Goal: Transaction & Acquisition: Purchase product/service

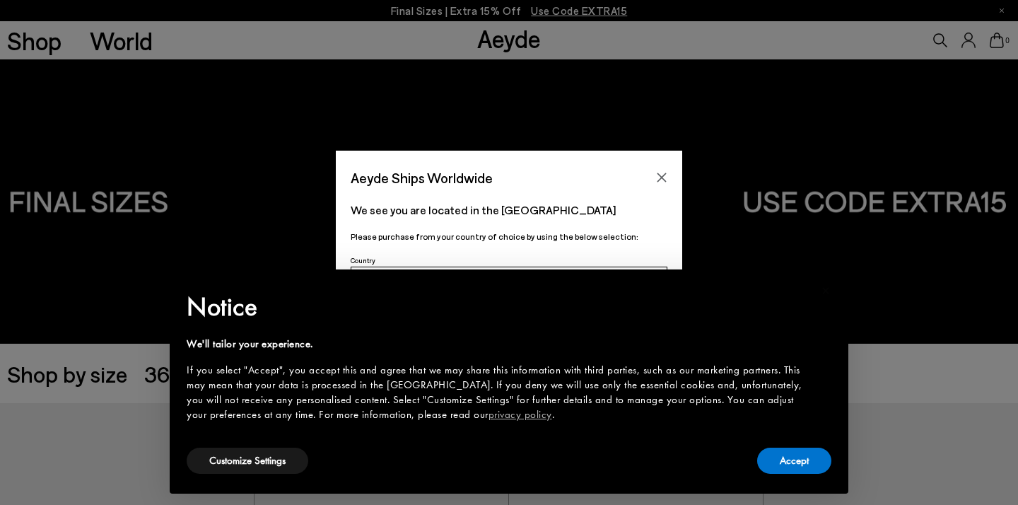
click at [808, 476] on div "Accept" at bounding box center [794, 461] width 74 height 32
click at [800, 448] on button "Accept" at bounding box center [794, 461] width 74 height 26
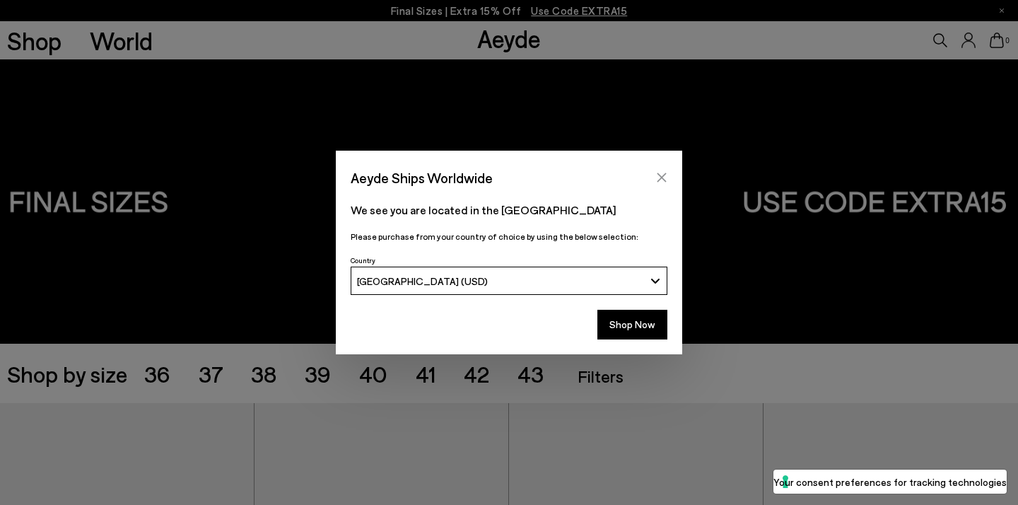
click at [662, 173] on icon "Close" at bounding box center [661, 177] width 11 height 11
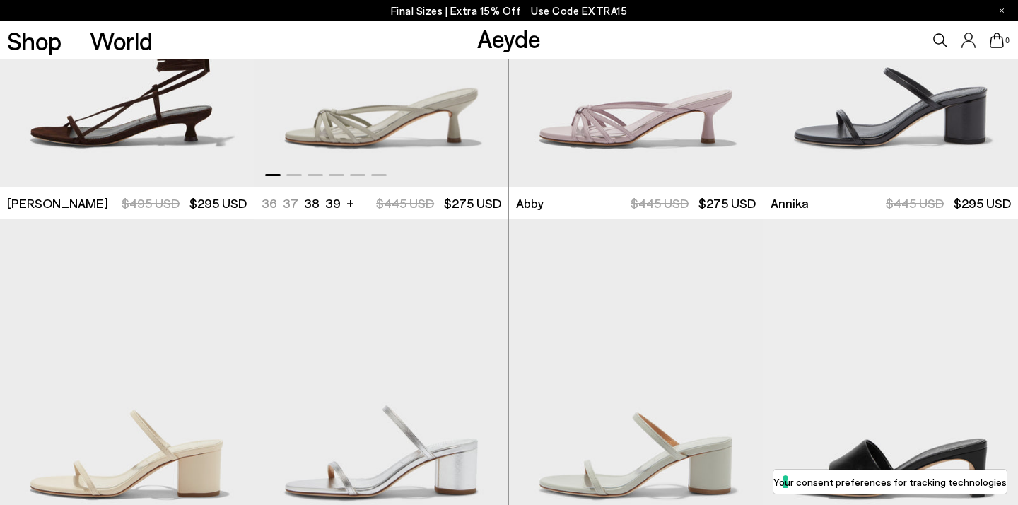
scroll to position [888, 0]
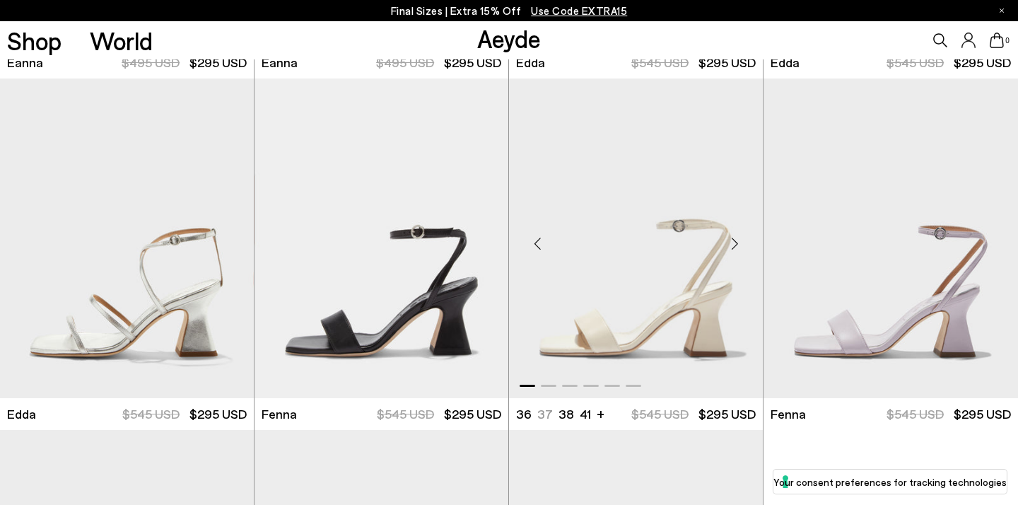
scroll to position [4886, 1]
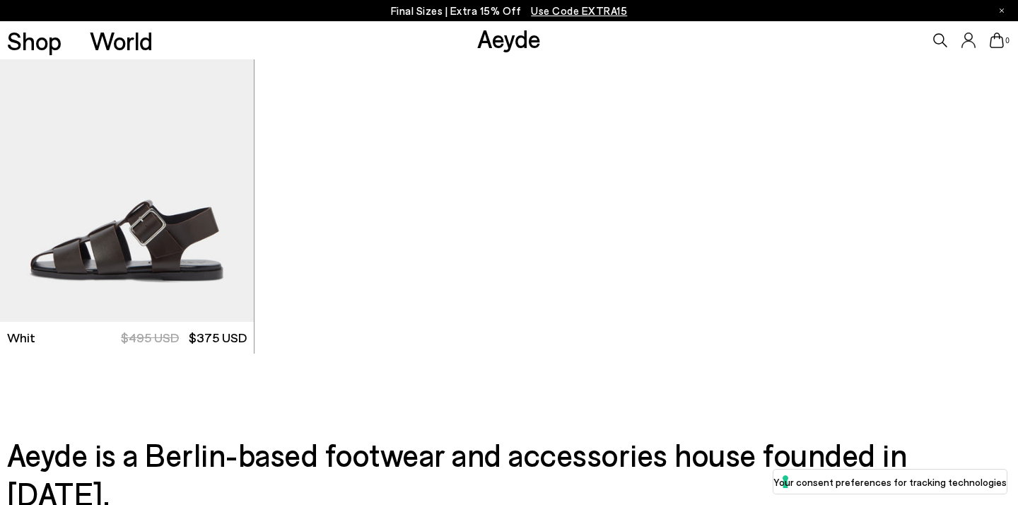
scroll to position [8434, 0]
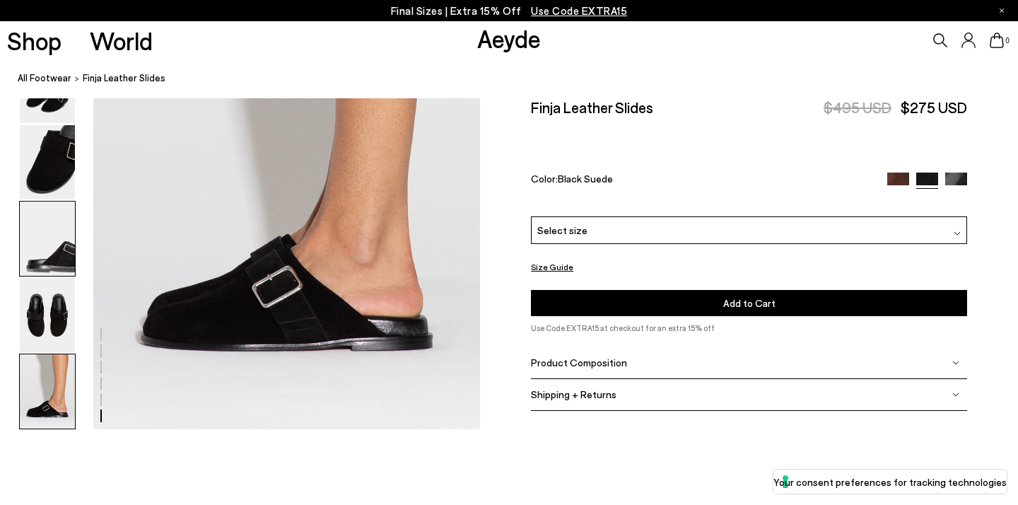
scroll to position [2778, 0]
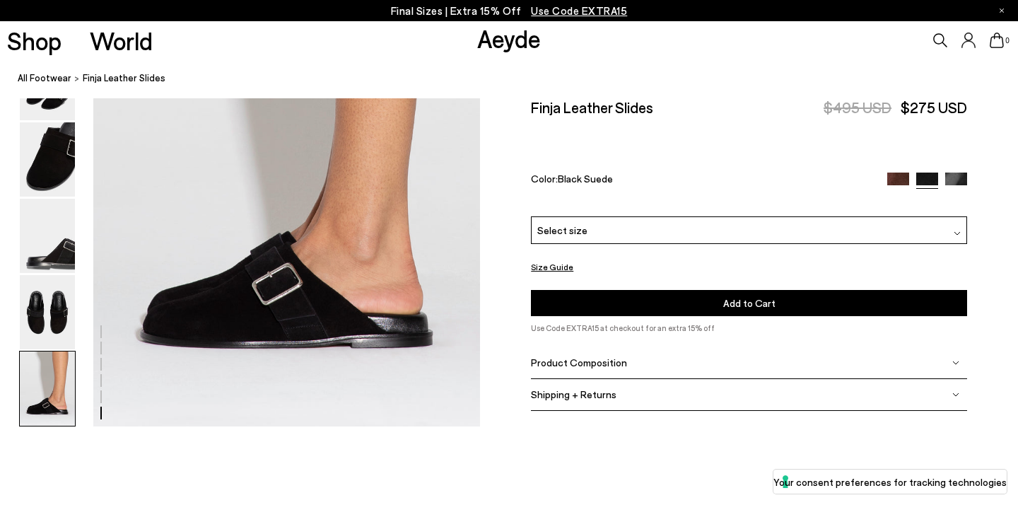
click at [66, 387] on img at bounding box center [47, 388] width 55 height 74
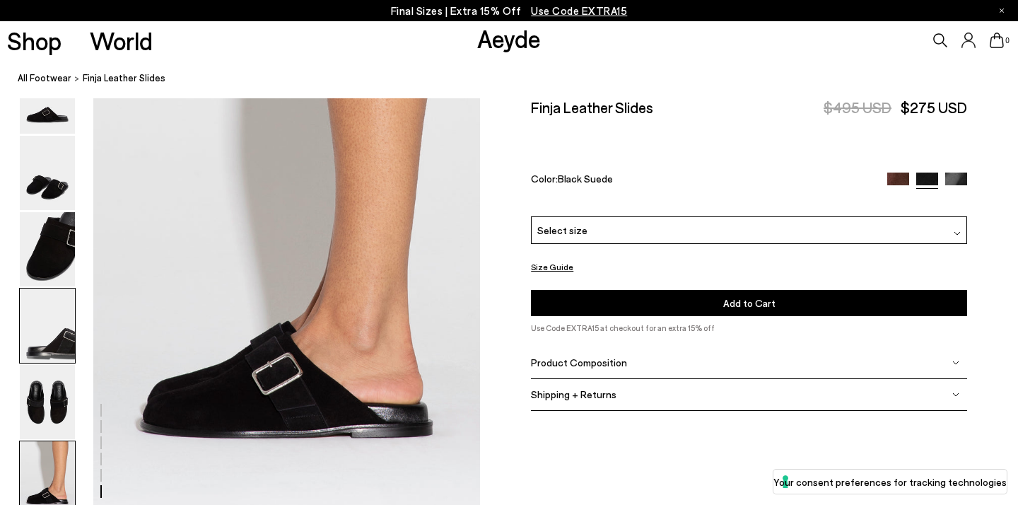
click at [66, 309] on img at bounding box center [47, 325] width 55 height 74
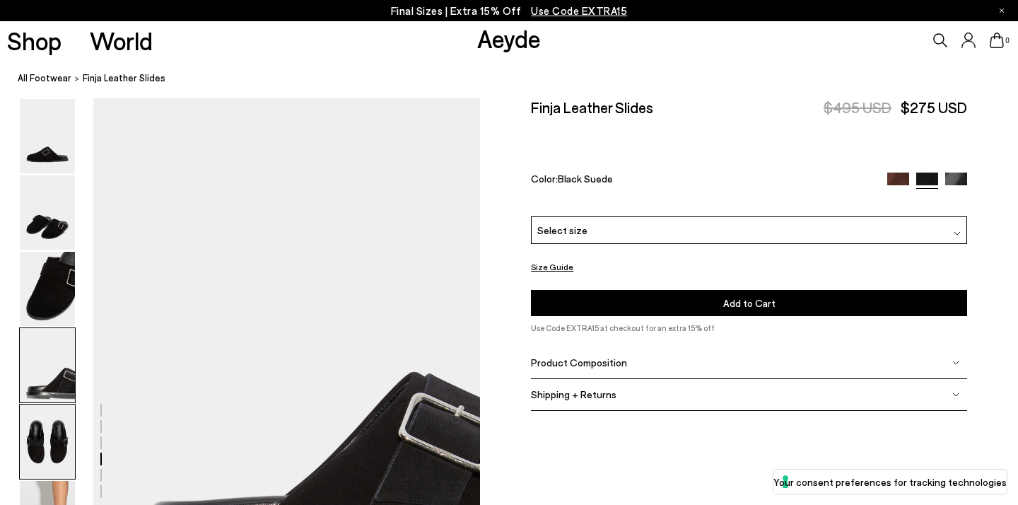
click at [57, 414] on img at bounding box center [47, 441] width 55 height 74
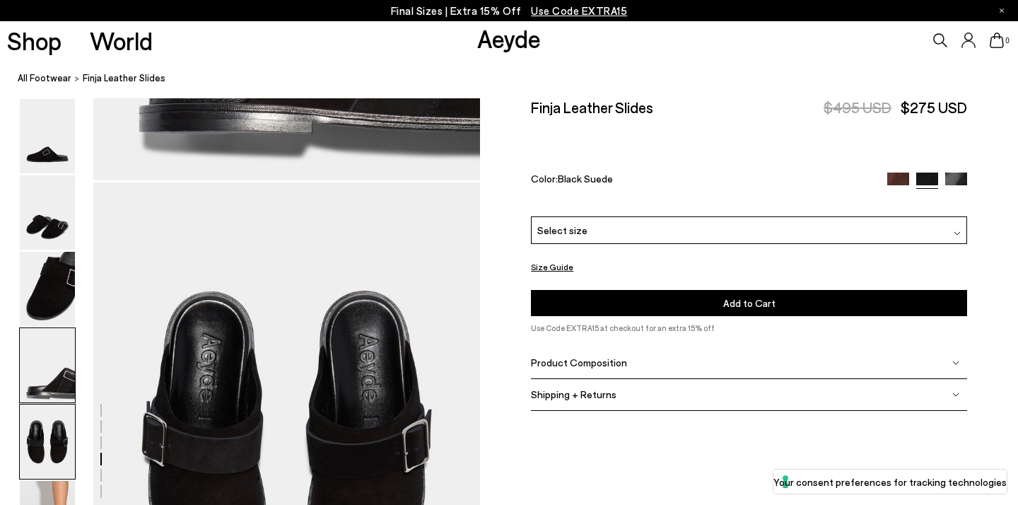
scroll to position [2072, 0]
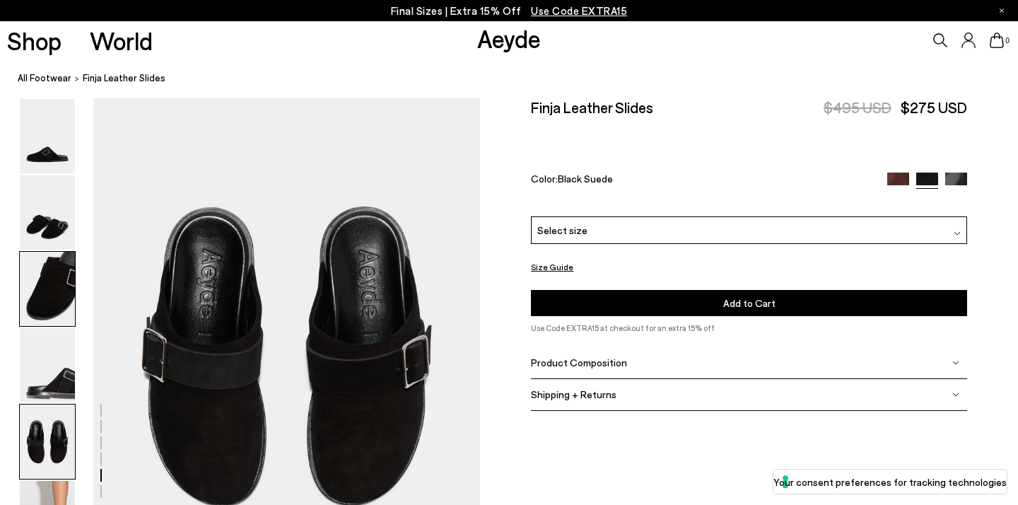
click at [52, 279] on img at bounding box center [47, 289] width 55 height 74
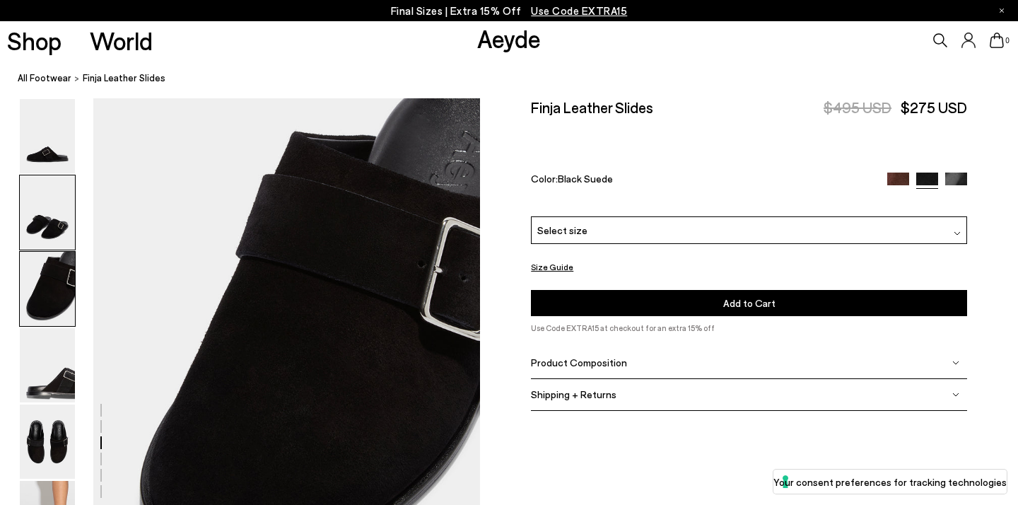
click at [50, 223] on img at bounding box center [47, 212] width 55 height 74
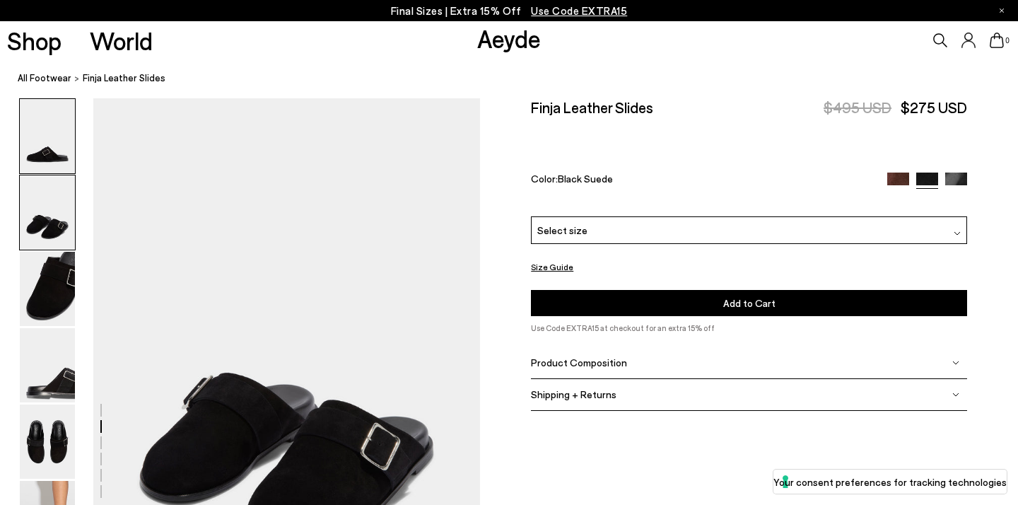
click at [62, 139] on img at bounding box center [47, 136] width 55 height 74
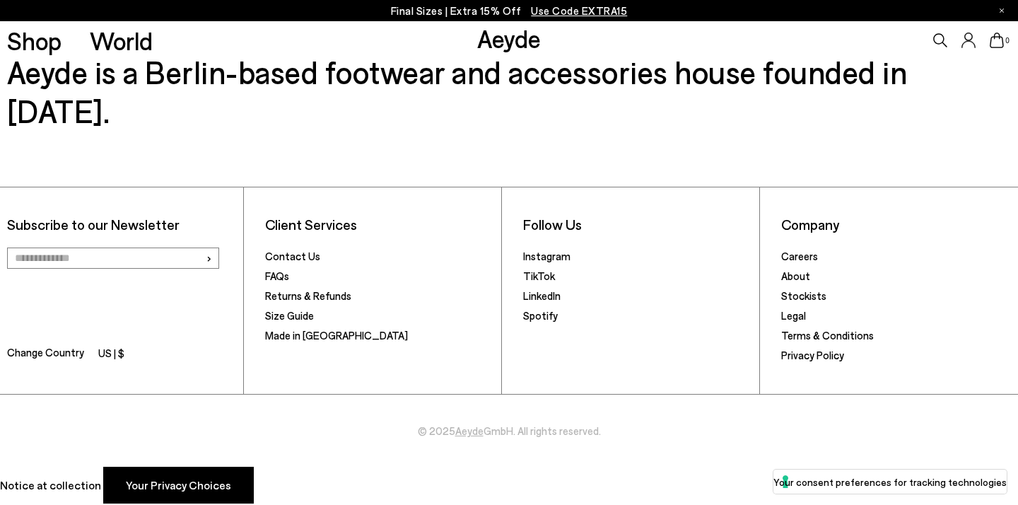
scroll to position [3604, 0]
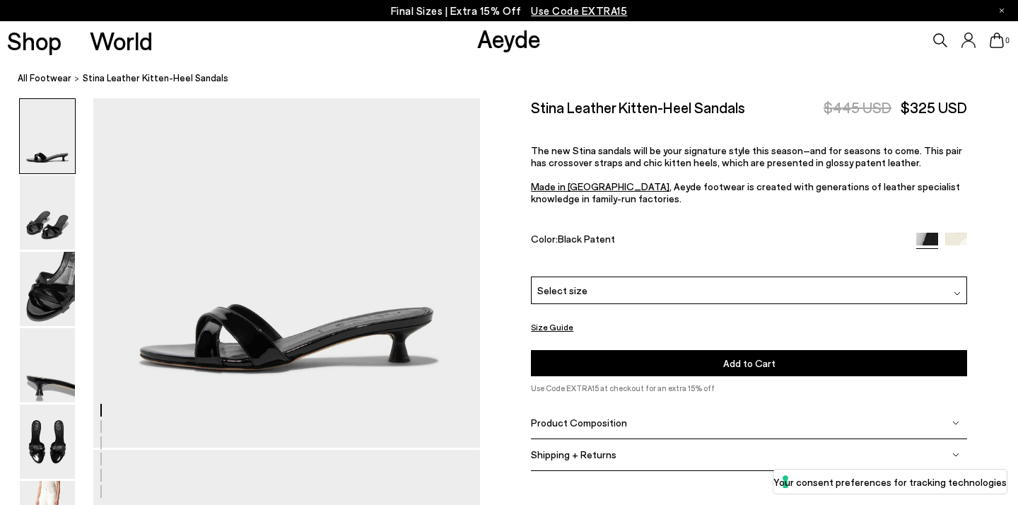
scroll to position [313, 0]
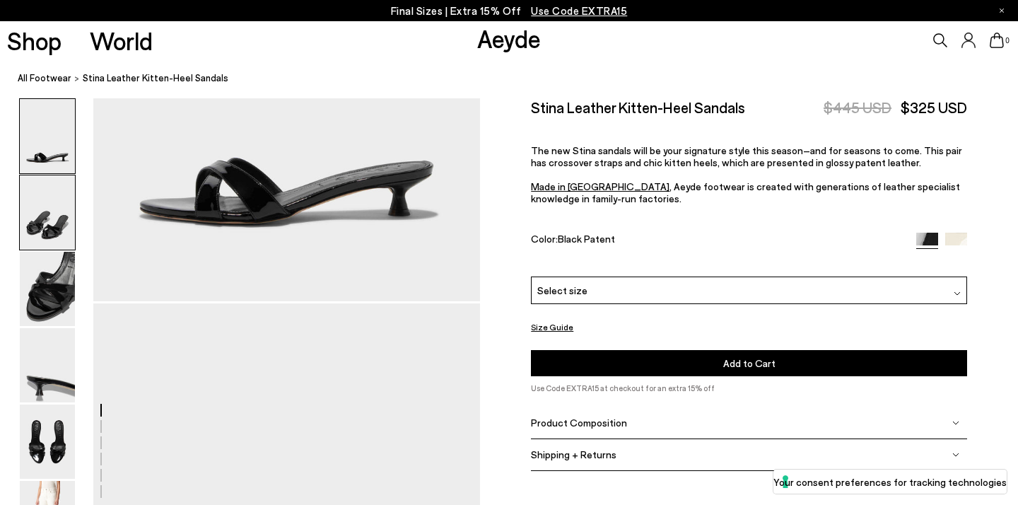
click at [45, 219] on img at bounding box center [47, 212] width 55 height 74
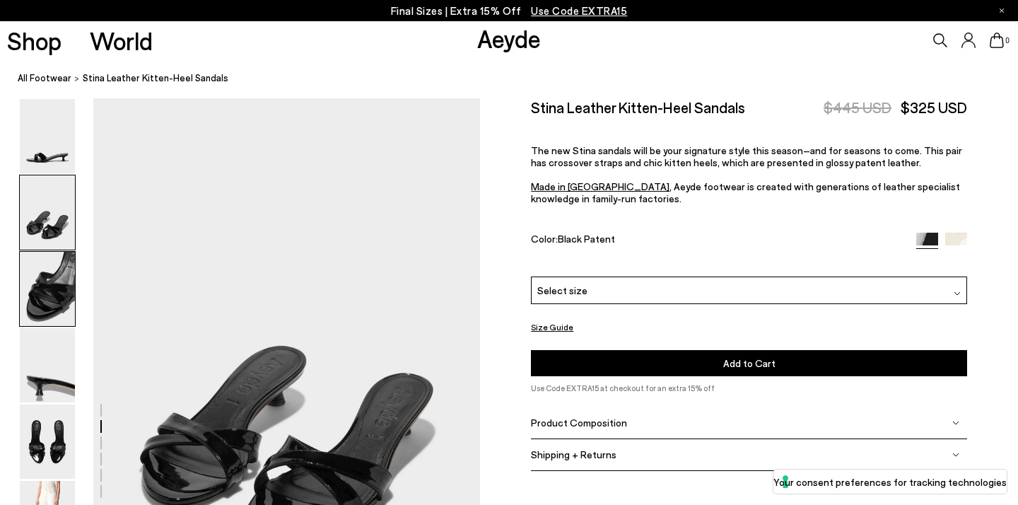
click at [46, 281] on img at bounding box center [47, 289] width 55 height 74
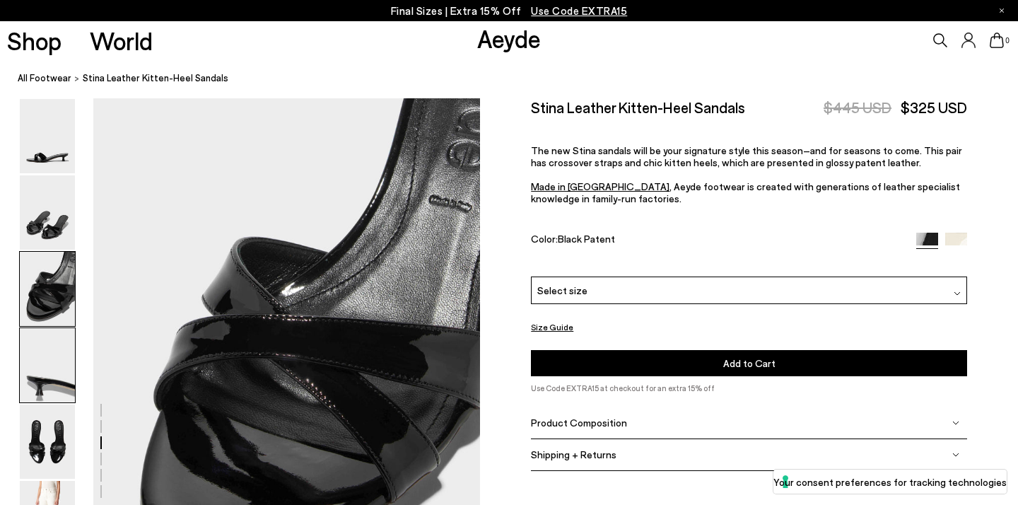
click at [60, 339] on img at bounding box center [47, 365] width 55 height 74
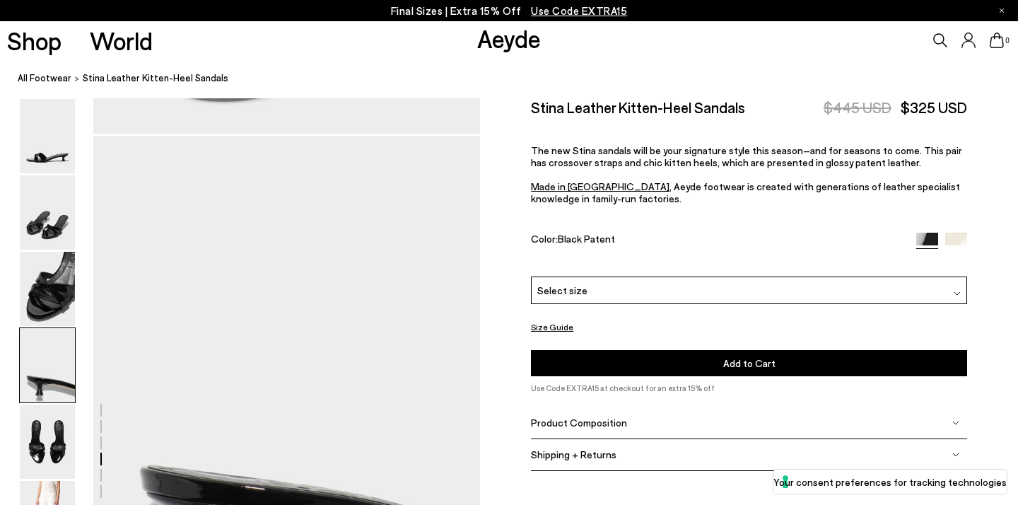
scroll to position [1486, 4]
